Goal: Use online tool/utility: Utilize a website feature to perform a specific function

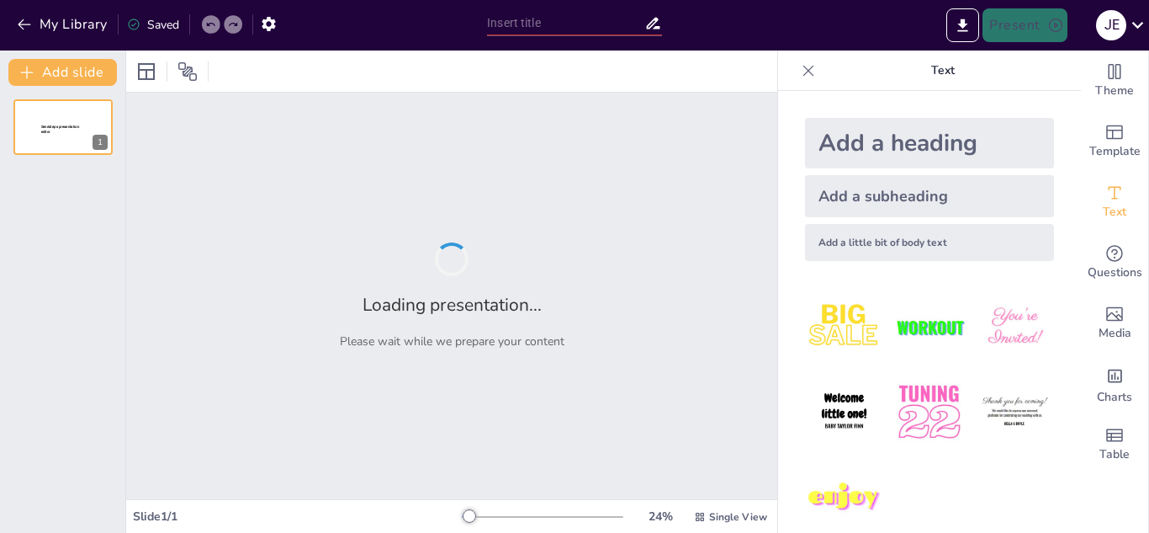
type input "Imported La_Lucha_Sangucheria_Criolla.pptx"
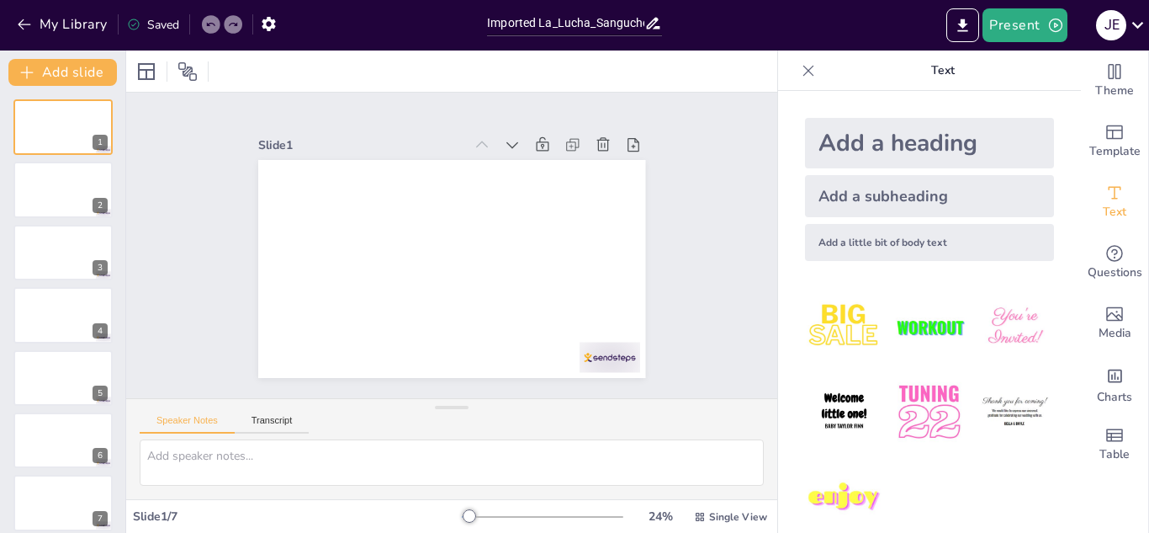
scroll to position [23, 0]
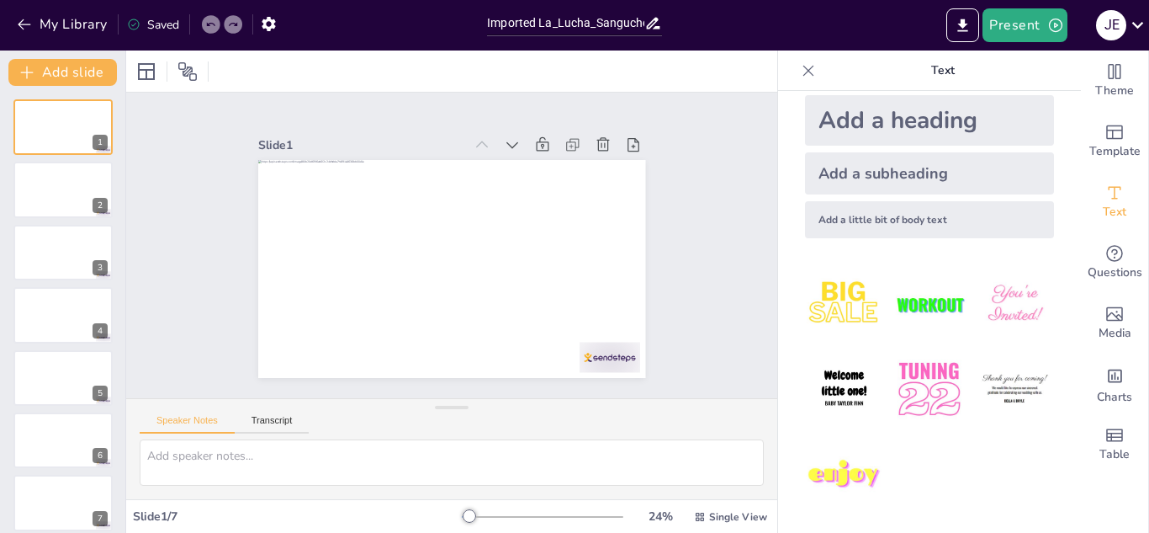
click at [834, 459] on img at bounding box center [844, 475] width 78 height 78
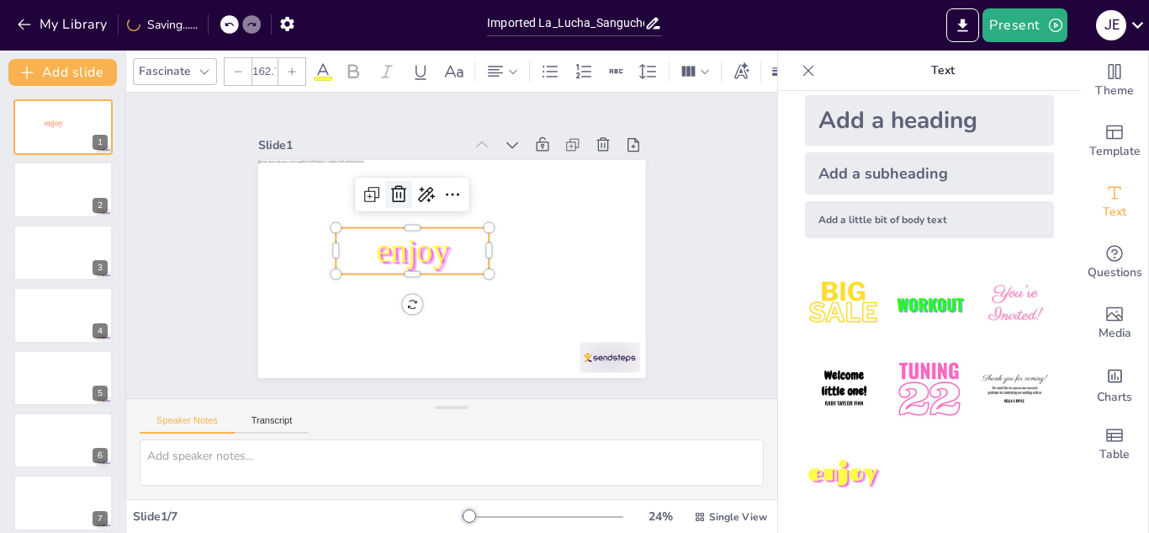
click at [394, 188] on icon at bounding box center [405, 189] width 22 height 22
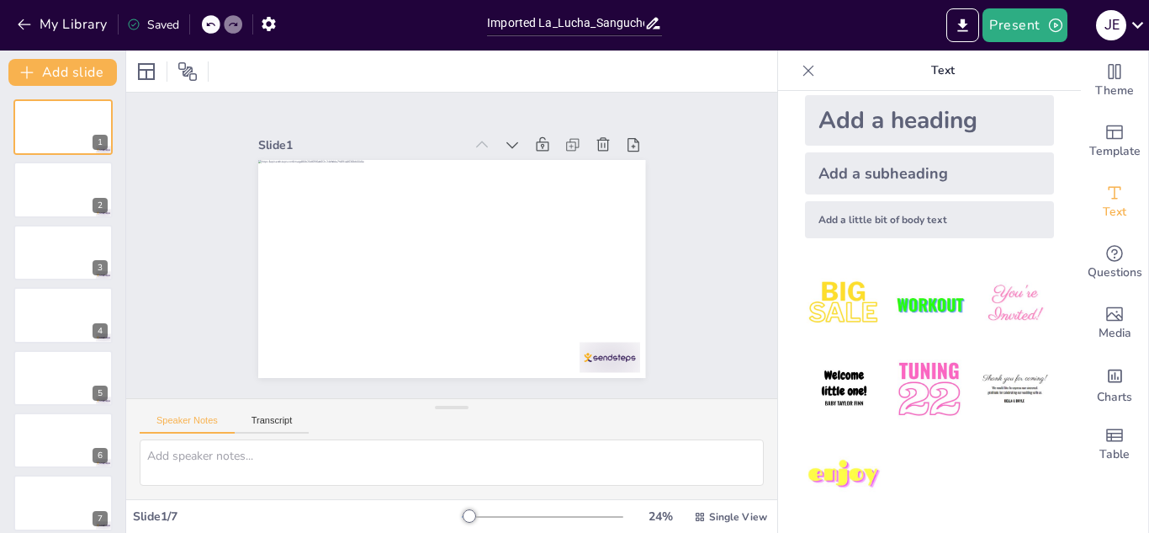
click at [926, 379] on img at bounding box center [929, 389] width 78 height 78
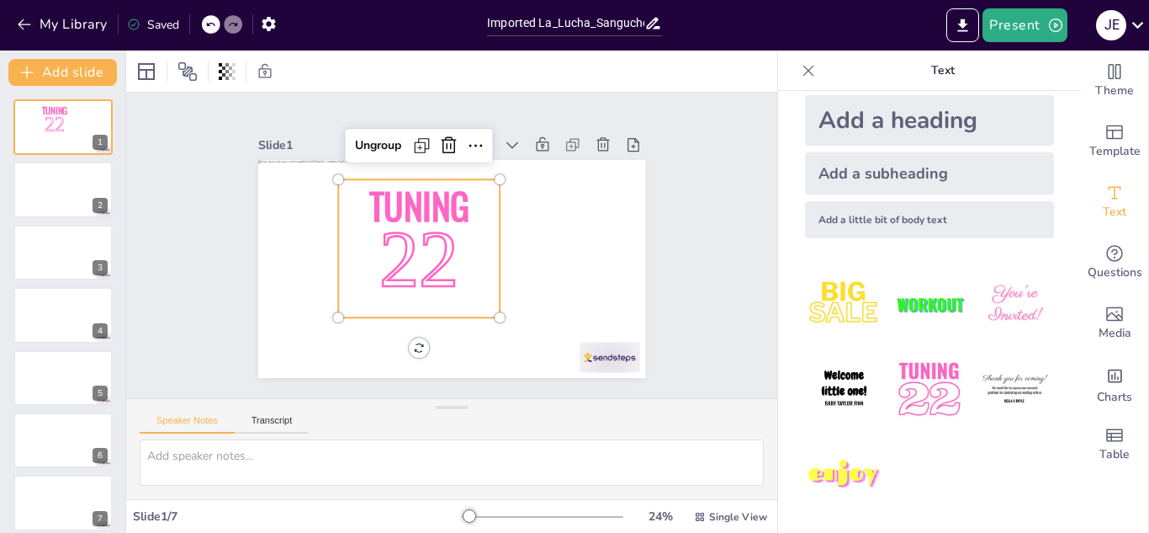
click at [818, 374] on img at bounding box center [844, 389] width 78 height 78
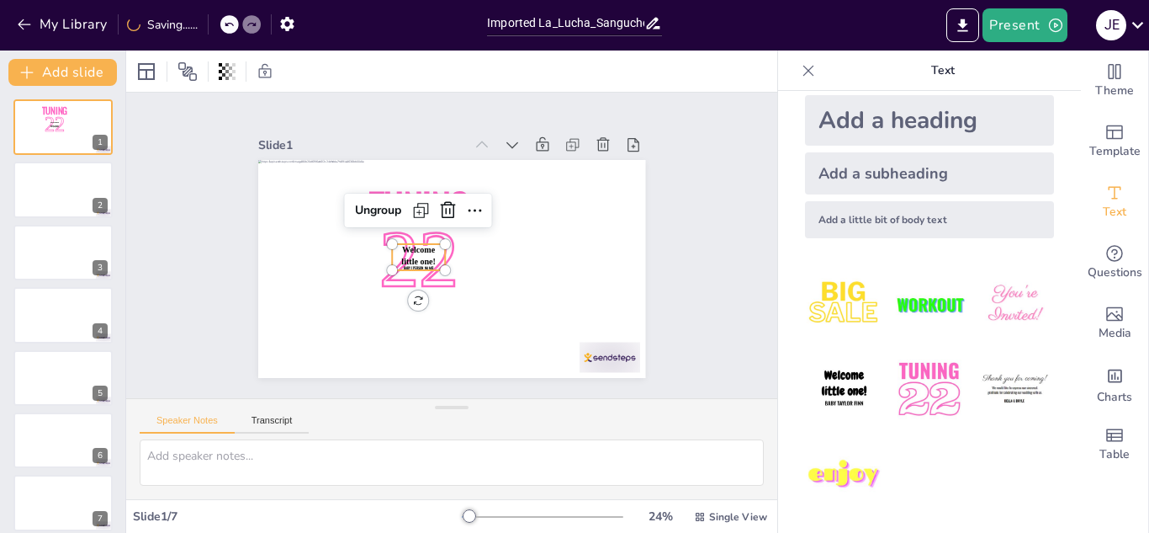
click at [812, 301] on img at bounding box center [844, 304] width 78 height 78
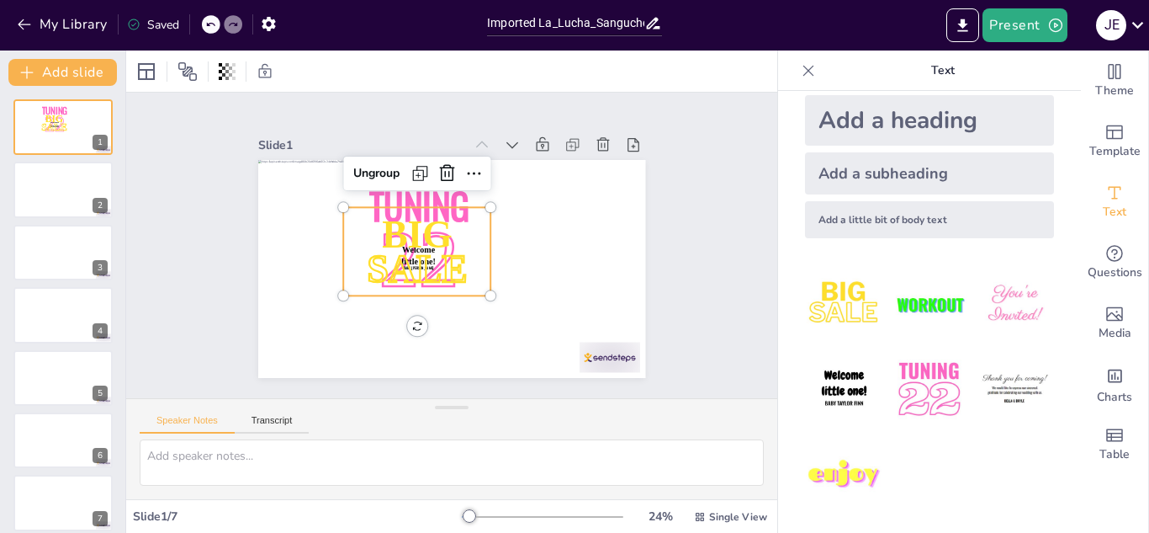
click at [890, 292] on img at bounding box center [929, 304] width 78 height 78
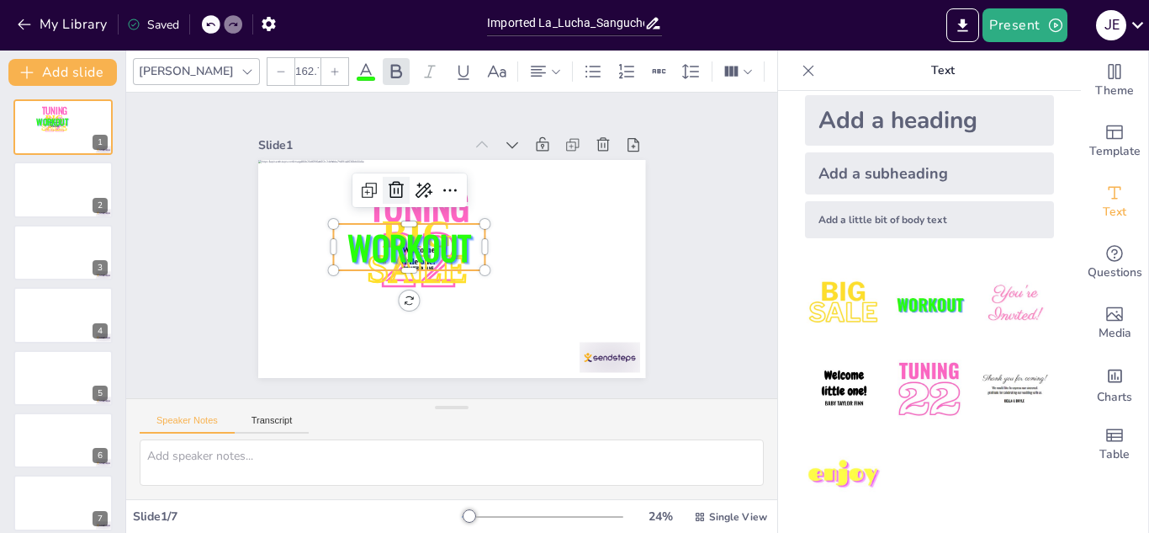
click at [386, 185] on icon at bounding box center [396, 190] width 20 height 20
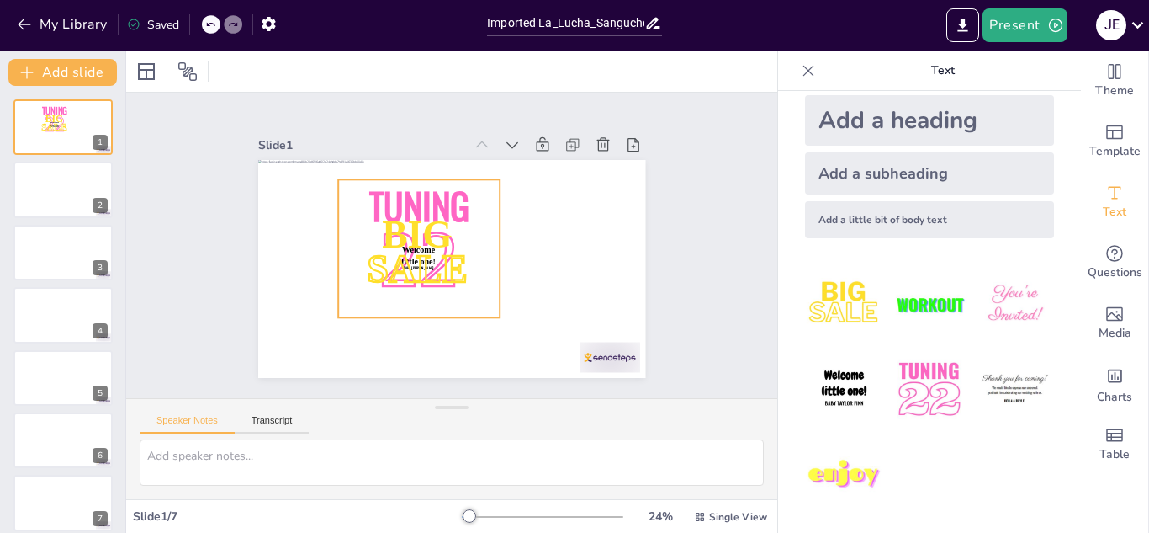
click at [393, 194] on span "Tuning" at bounding box center [423, 201] width 105 height 64
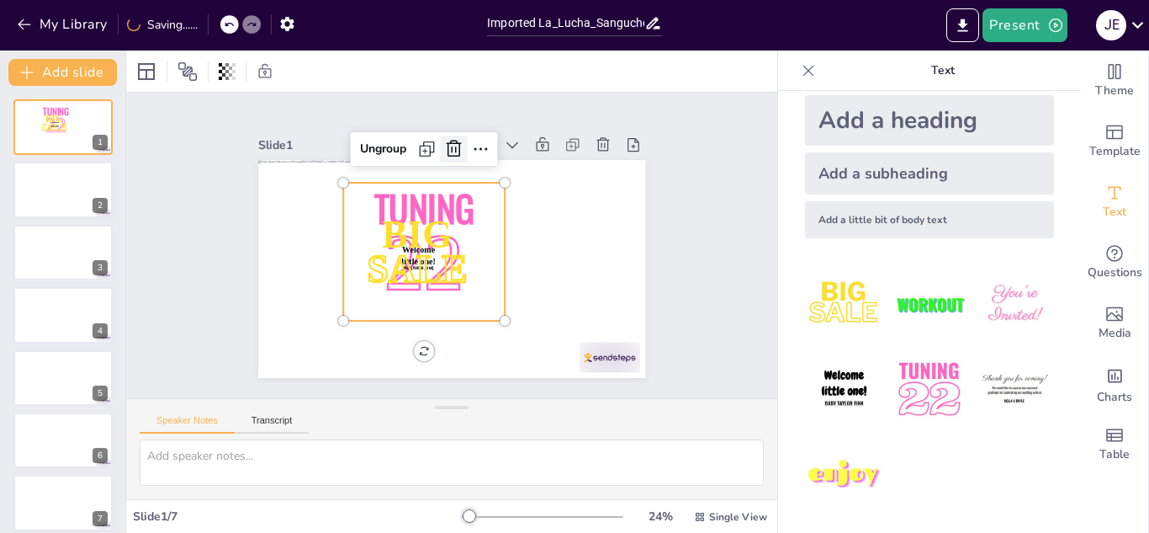
click at [453, 145] on icon at bounding box center [464, 150] width 22 height 22
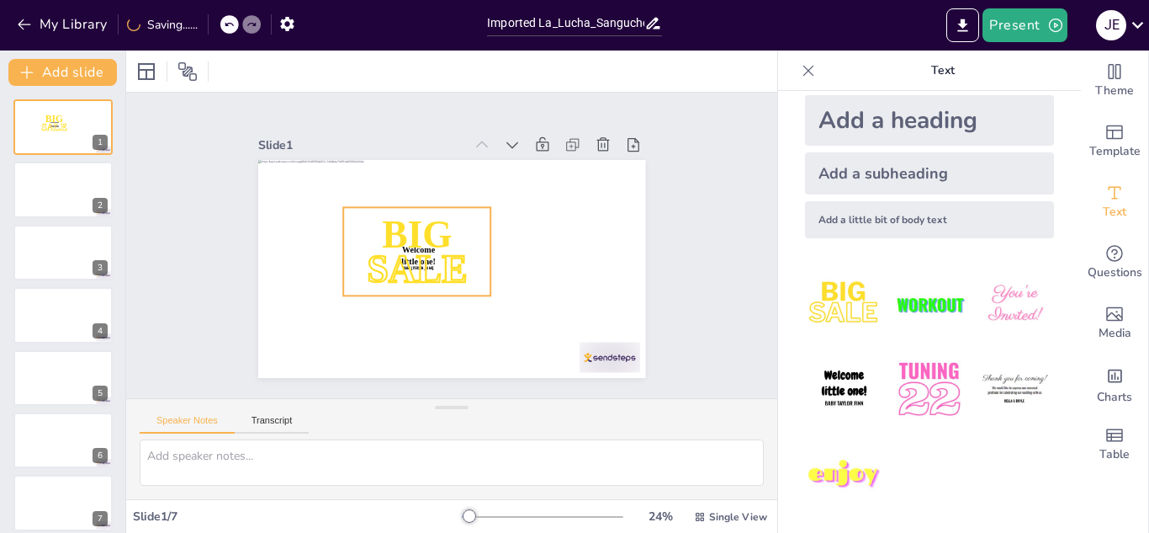
click at [423, 210] on span "BIG" at bounding box center [418, 231] width 74 height 50
click at [437, 163] on icon at bounding box center [447, 173] width 20 height 20
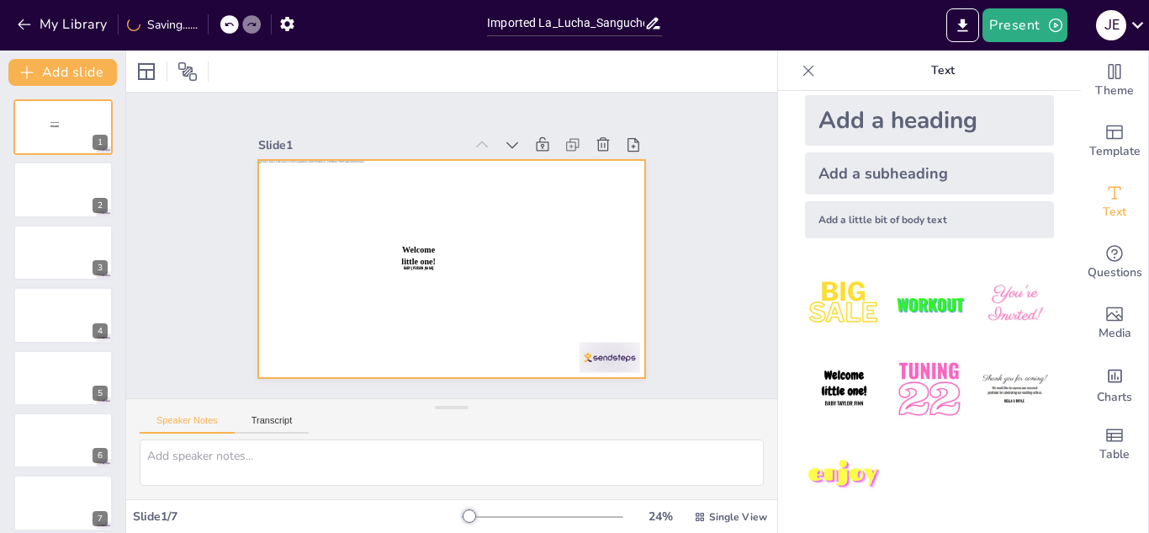
click at [404, 237] on div at bounding box center [450, 268] width 408 height 257
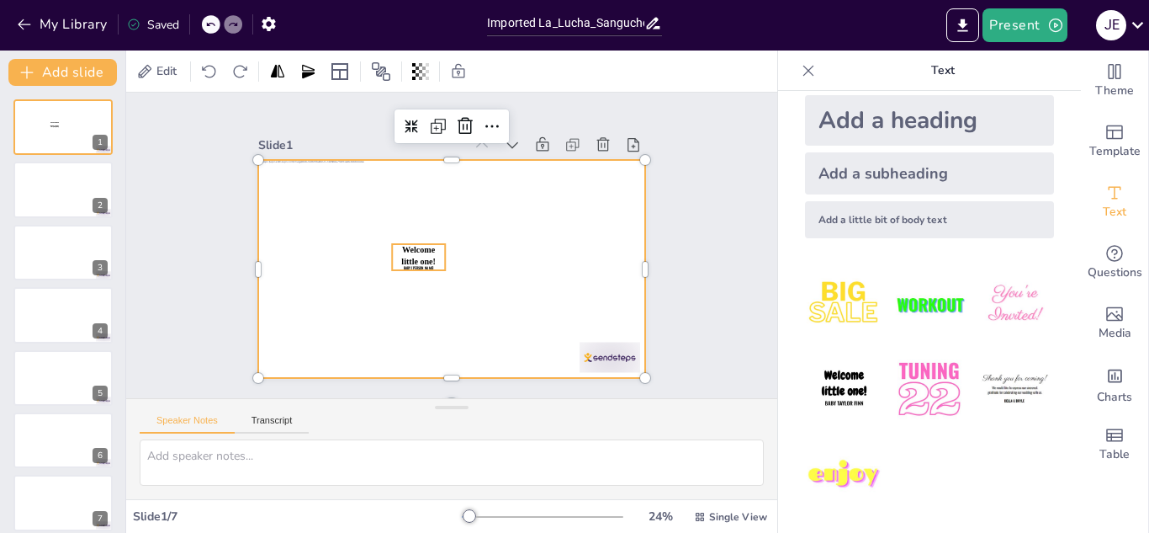
click at [410, 246] on span "Welcome little one!" at bounding box center [418, 255] width 34 height 21
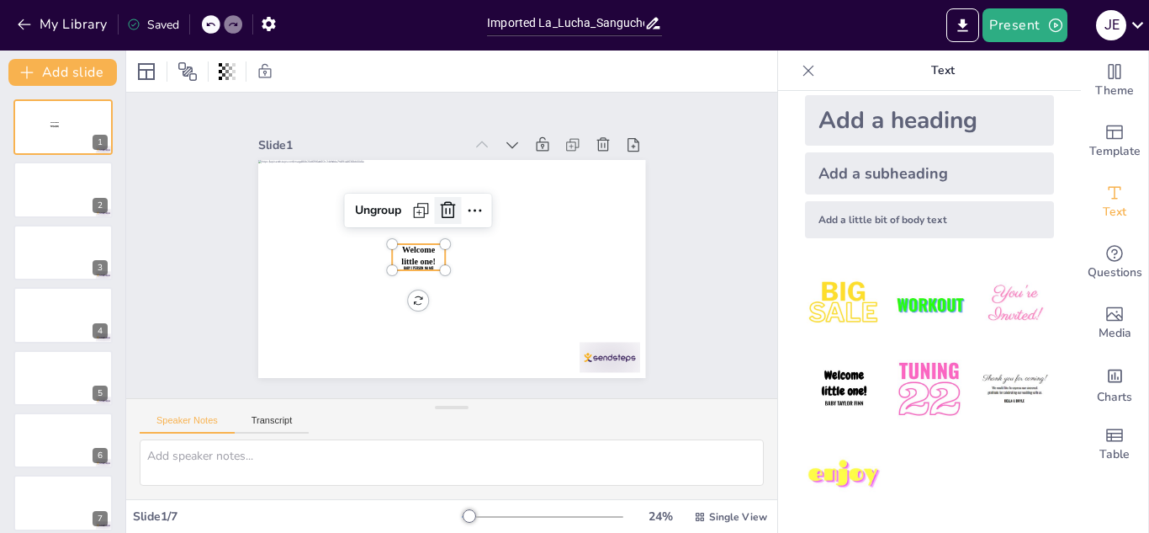
click at [441, 205] on icon at bounding box center [452, 210] width 22 height 22
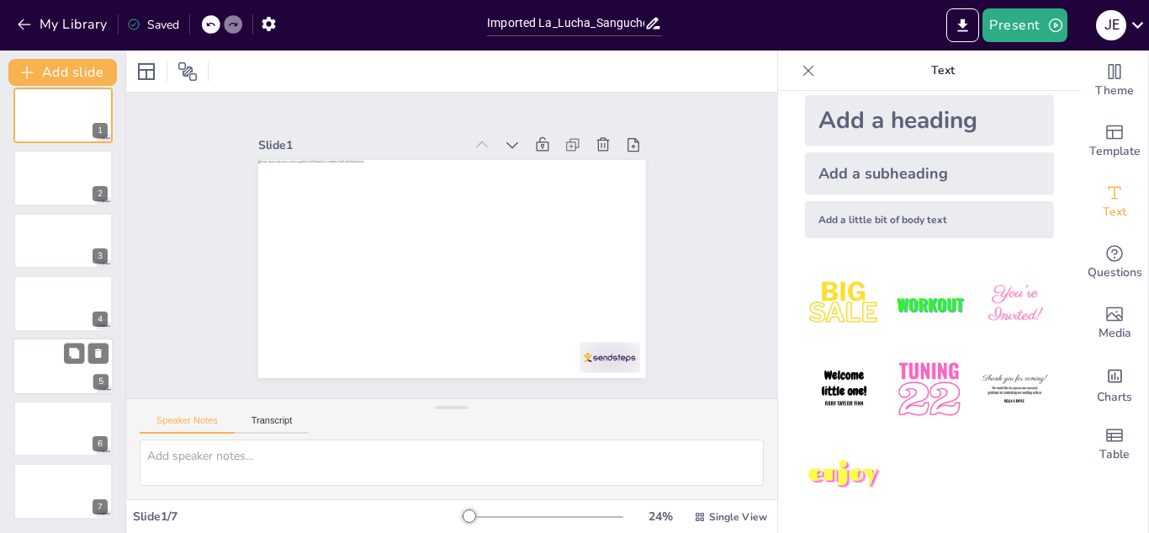
scroll to position [0, 0]
